Goal: Task Accomplishment & Management: Manage account settings

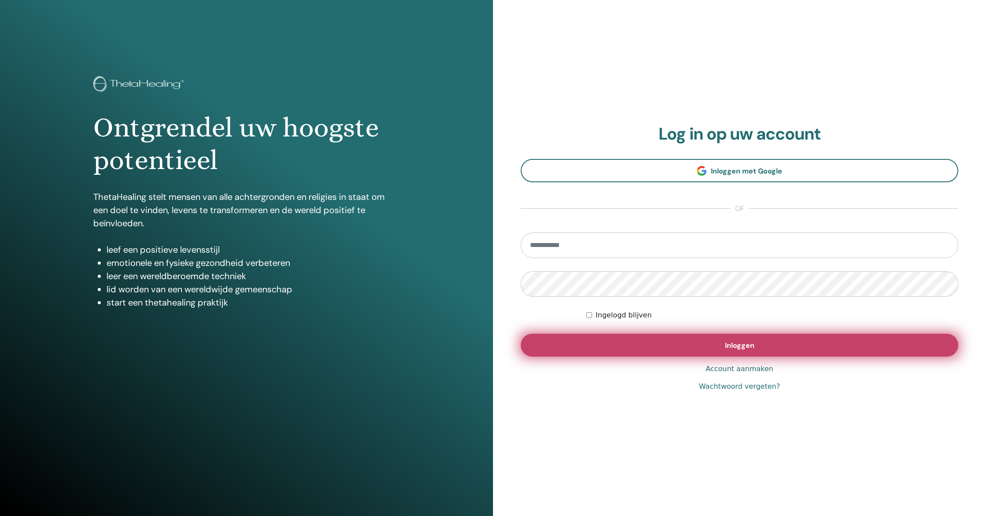
type input "**********"
click at [729, 344] on span "Inloggen" at bounding box center [739, 345] width 29 height 9
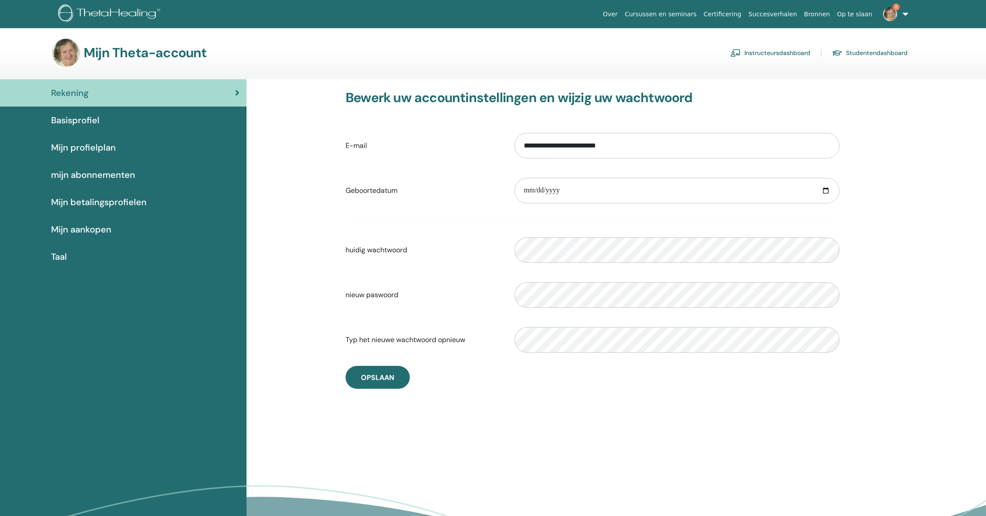
click at [782, 53] on font "Instructeursdashboard" at bounding box center [777, 53] width 66 height 8
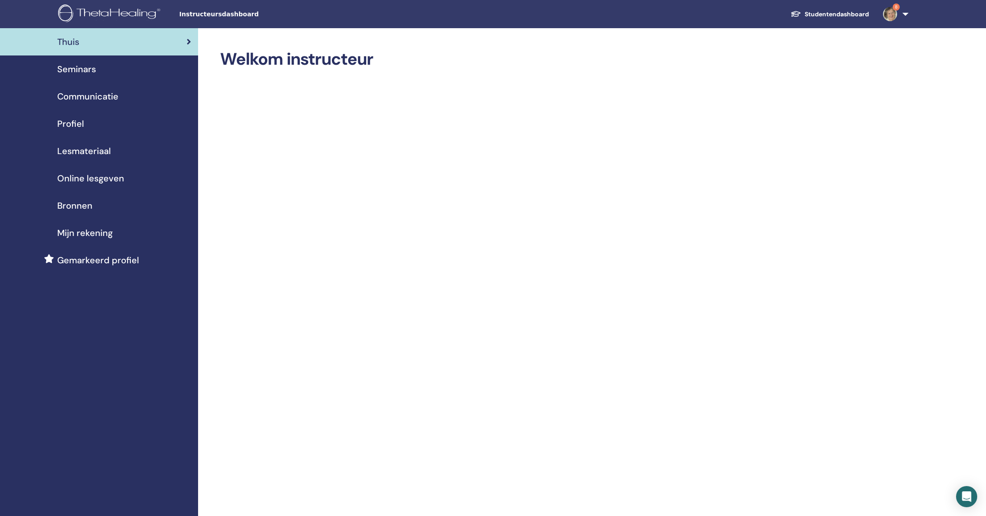
click at [76, 70] on font "Seminars" at bounding box center [76, 68] width 39 height 11
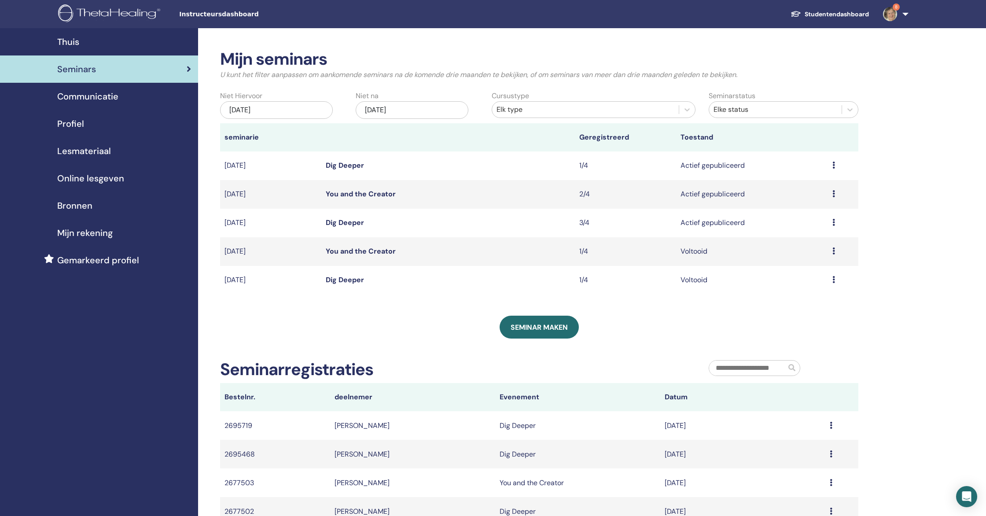
click at [351, 166] on link "Dig Deeper" at bounding box center [345, 165] width 38 height 9
click at [350, 224] on link "Dig Deeper" at bounding box center [345, 222] width 38 height 9
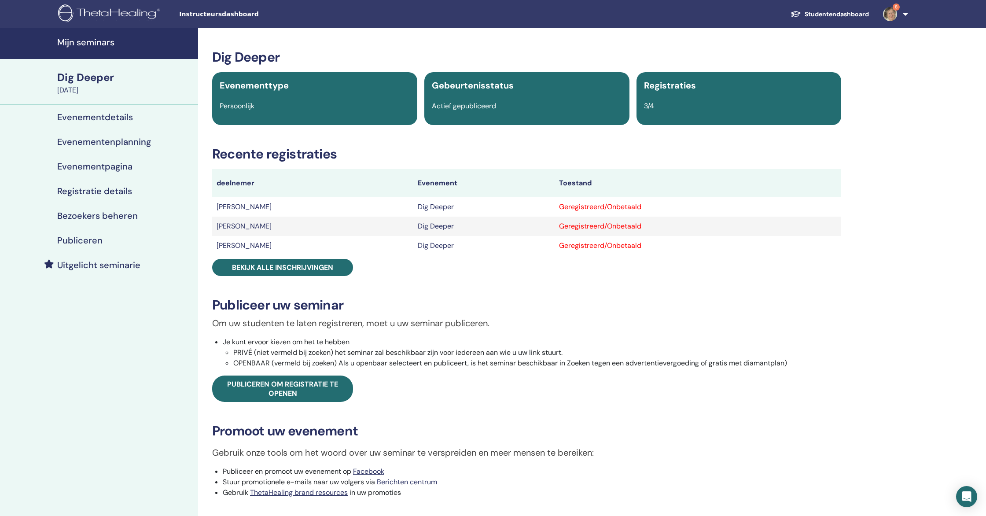
click at [265, 226] on td "[PERSON_NAME]" at bounding box center [312, 226] width 201 height 19
click at [257, 226] on td "[PERSON_NAME]" at bounding box center [312, 226] width 201 height 19
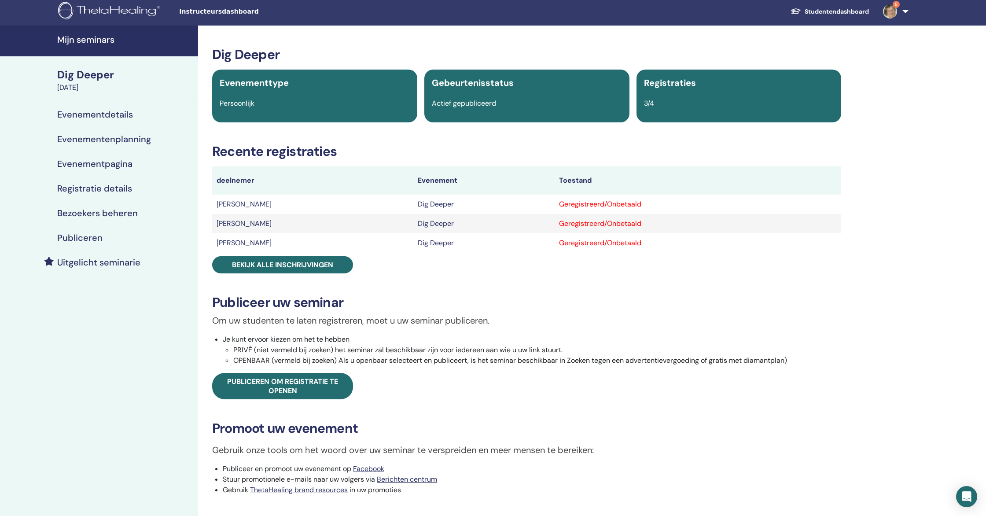
scroll to position [3, 0]
click at [561, 221] on div "Geregistreerd/Onbetaald" at bounding box center [698, 223] width 278 height 11
click at [101, 208] on h4 "Bezoekers beheren" at bounding box center [97, 212] width 81 height 11
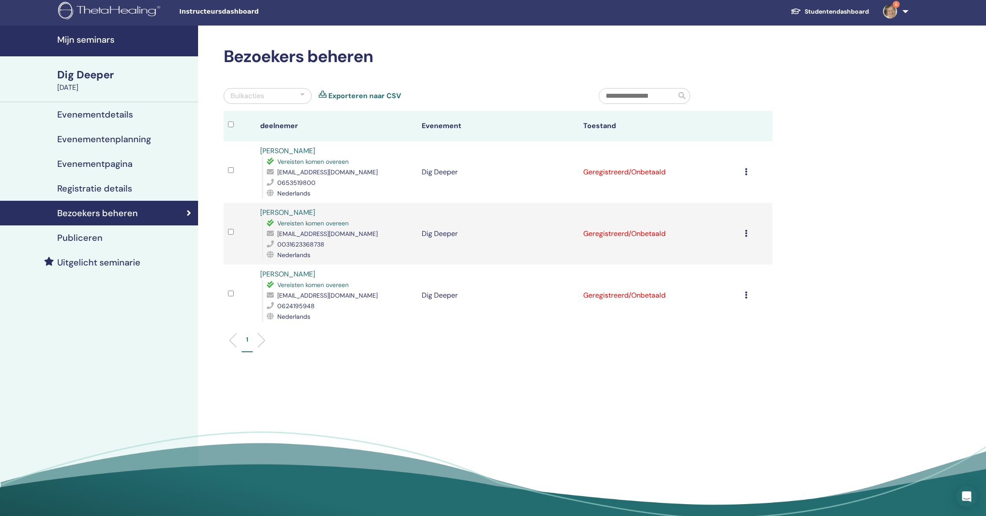
click at [746, 295] on icon at bounding box center [746, 294] width 3 height 7
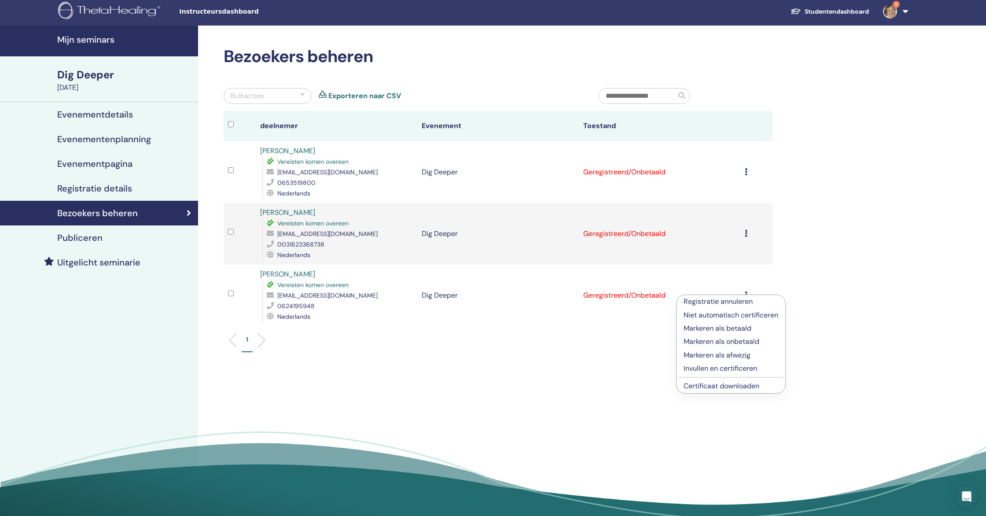
click at [722, 303] on p "Registratie annuleren" at bounding box center [731, 301] width 95 height 11
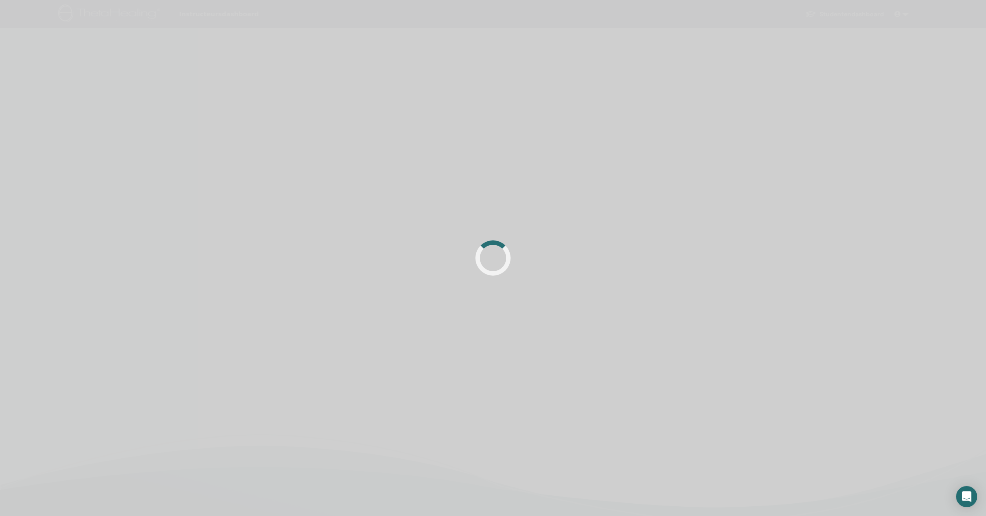
scroll to position [3, 0]
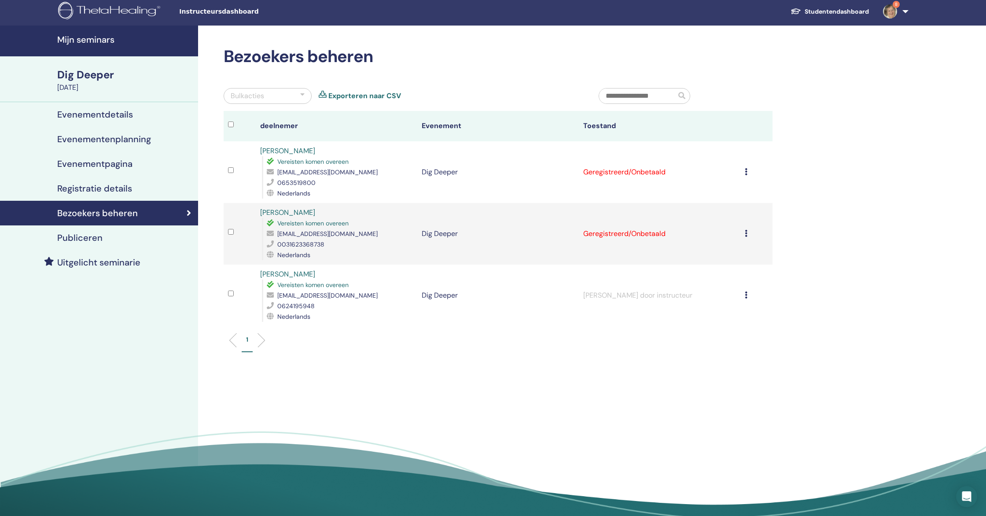
click at [747, 234] on icon at bounding box center [746, 233] width 3 height 7
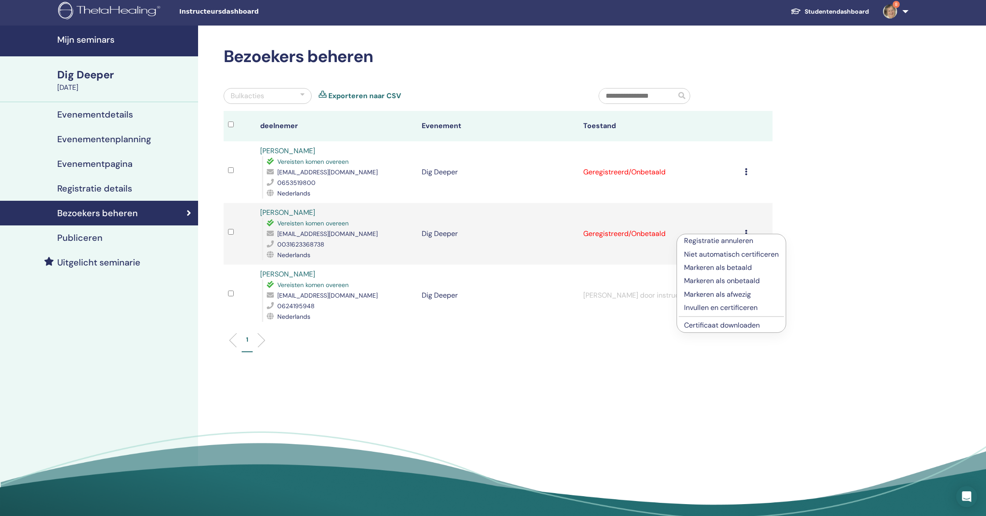
click at [730, 240] on p "Registratie annuleren" at bounding box center [731, 241] width 95 height 11
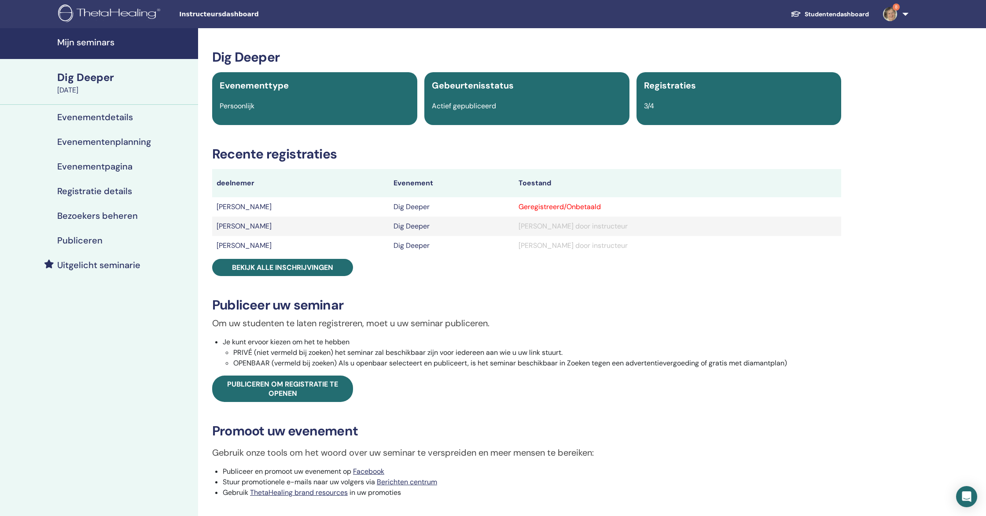
scroll to position [3, 0]
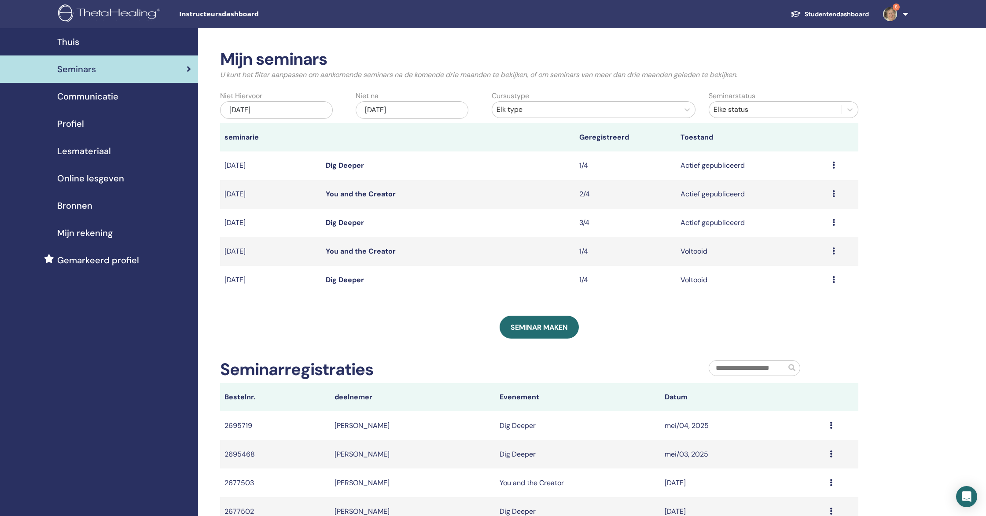
click at [376, 195] on link "You and the Creator" at bounding box center [361, 193] width 70 height 9
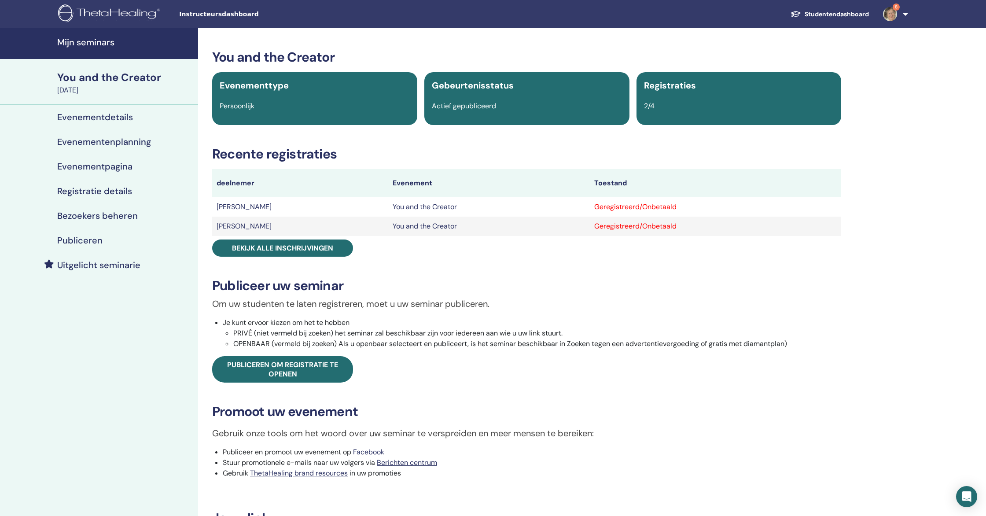
click at [261, 208] on td "[PERSON_NAME]" at bounding box center [300, 206] width 176 height 19
click at [85, 212] on h4 "Bezoekers beheren" at bounding box center [97, 215] width 81 height 11
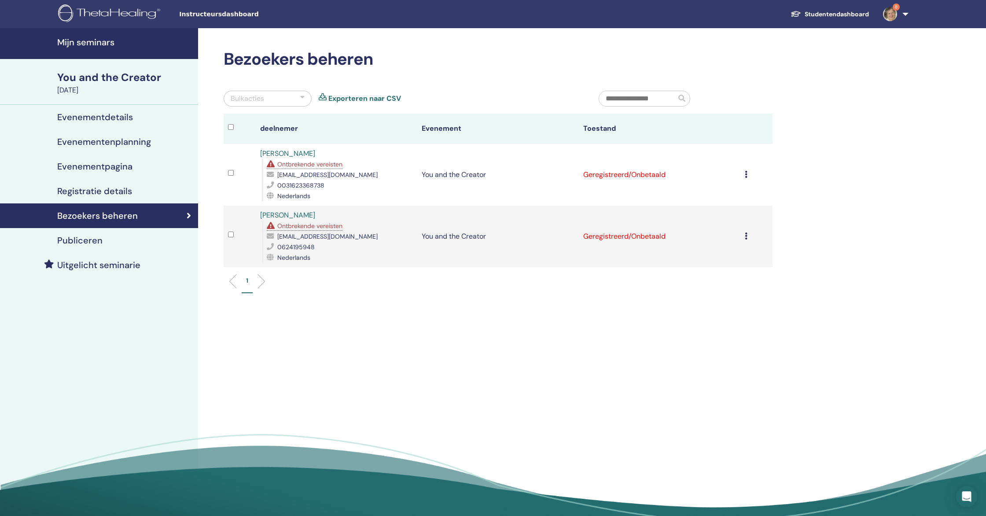
click at [748, 174] on div "Registratie annuleren Niet automatisch certificeren Markeren als betaald Marker…" at bounding box center [756, 174] width 23 height 11
click at [728, 184] on p "Registratie annuleren" at bounding box center [732, 181] width 95 height 11
click at [746, 235] on icon at bounding box center [746, 235] width 3 height 7
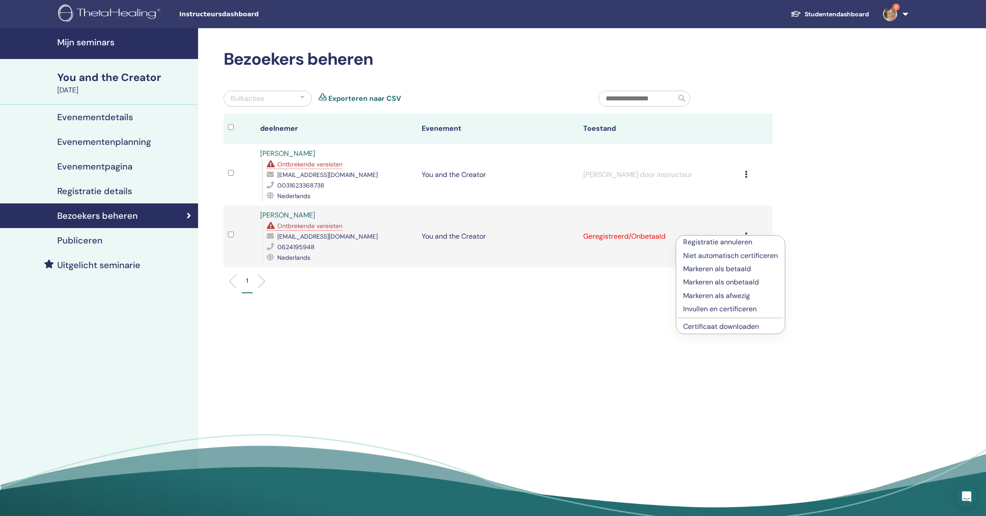
click at [730, 244] on p "Registratie annuleren" at bounding box center [730, 242] width 95 height 11
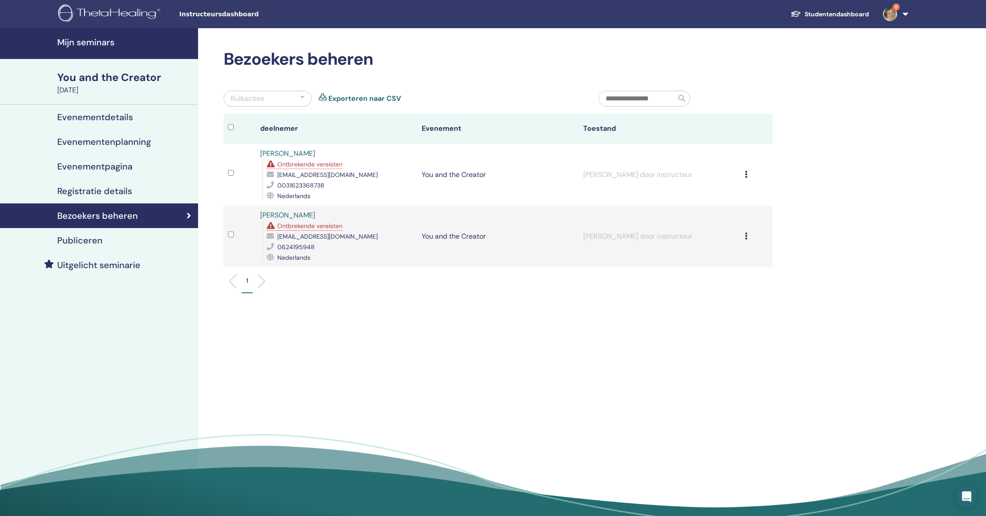
scroll to position [0, 0]
click at [302, 166] on span "Ontbrekende vereisten" at bounding box center [309, 164] width 65 height 8
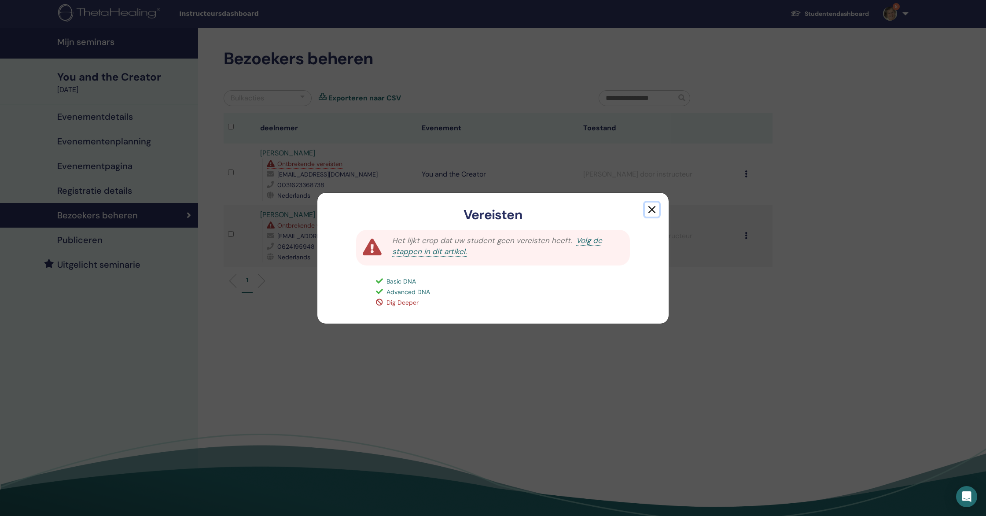
click at [650, 208] on button "button" at bounding box center [652, 209] width 14 height 14
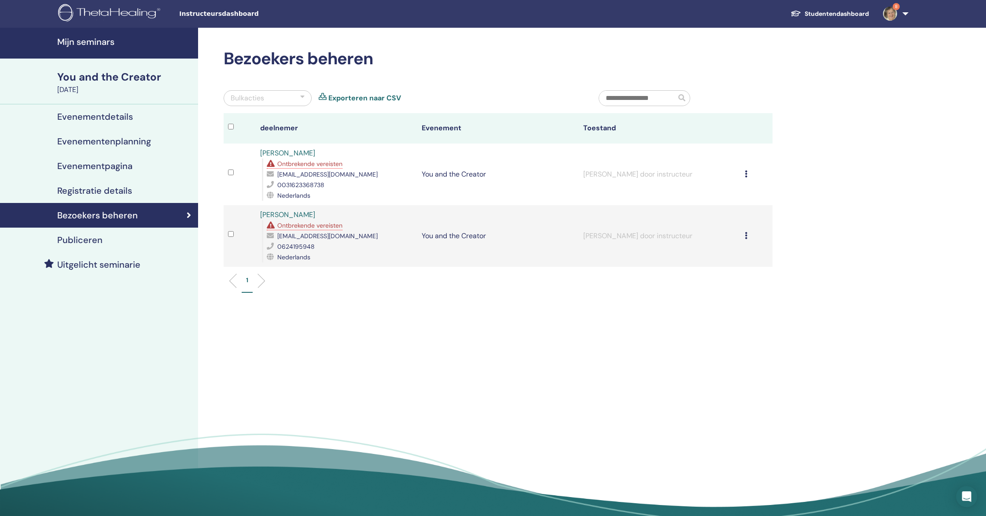
scroll to position [1, 0]
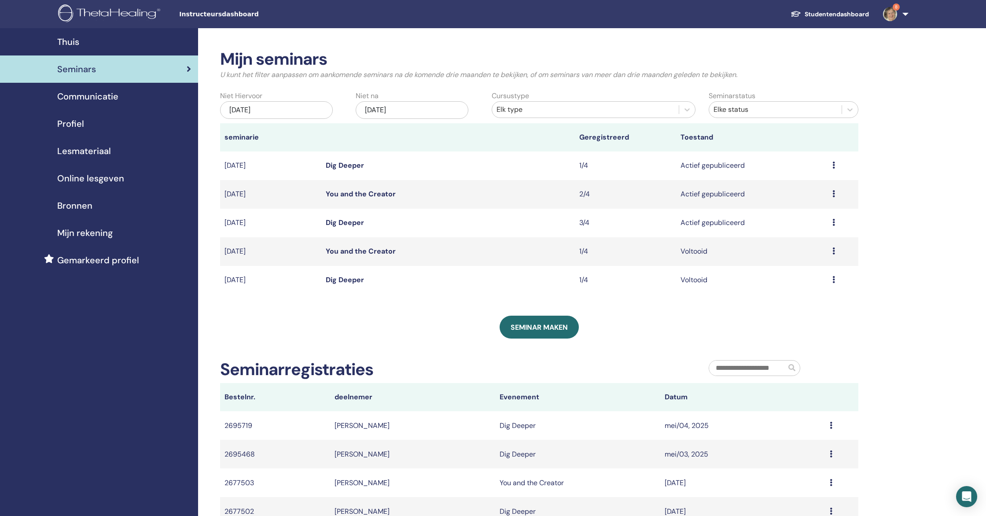
click at [338, 165] on link "Dig Deeper" at bounding box center [345, 165] width 38 height 9
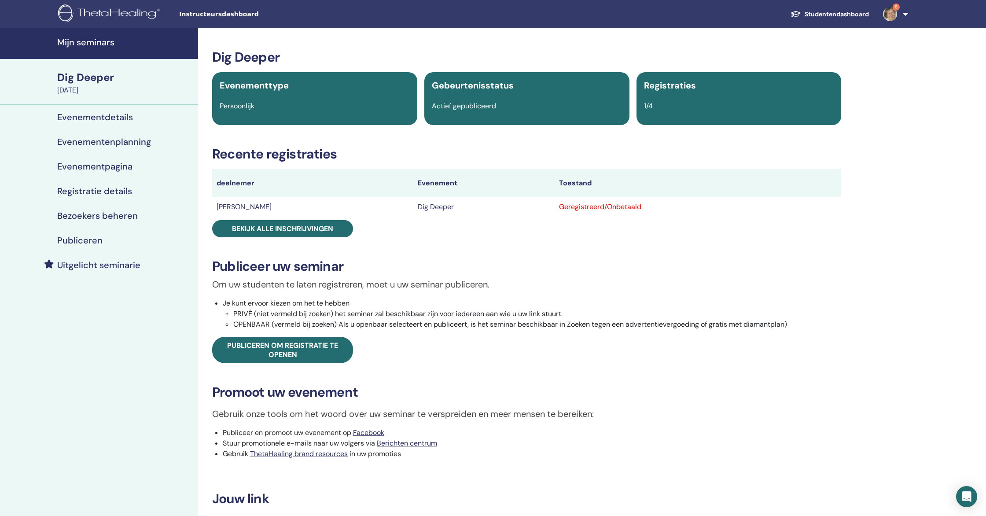
drag, startPoint x: 960, startPoint y: 87, endPoint x: 958, endPoint y: 81, distance: 6.4
click at [960, 87] on div "Mijn seminars Dig Deeper [DATE] Evenementdetails Evenementenplanning Evenementp…" at bounding box center [493, 348] width 986 height 640
click at [889, 13] on img at bounding box center [890, 14] width 14 height 14
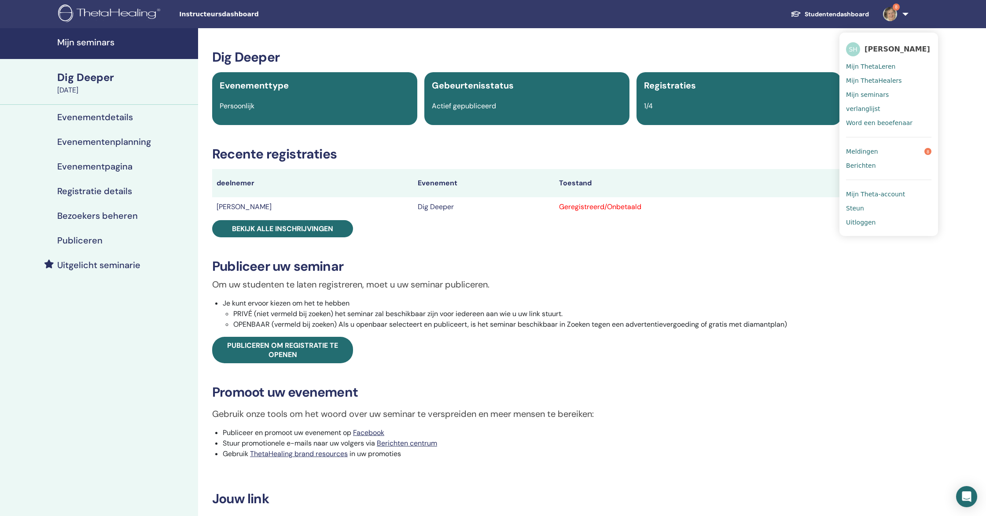
click at [868, 224] on span "Uitloggen" at bounding box center [860, 222] width 29 height 8
